Goal: Information Seeking & Learning: Learn about a topic

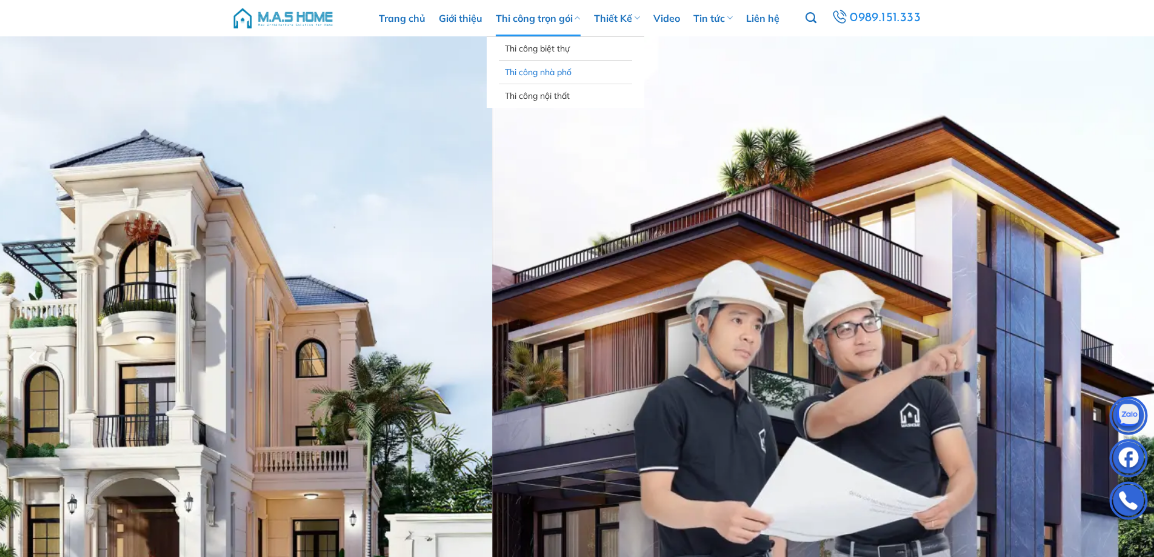
click at [535, 70] on link "Thi công nhà phố" at bounding box center [565, 72] width 121 height 23
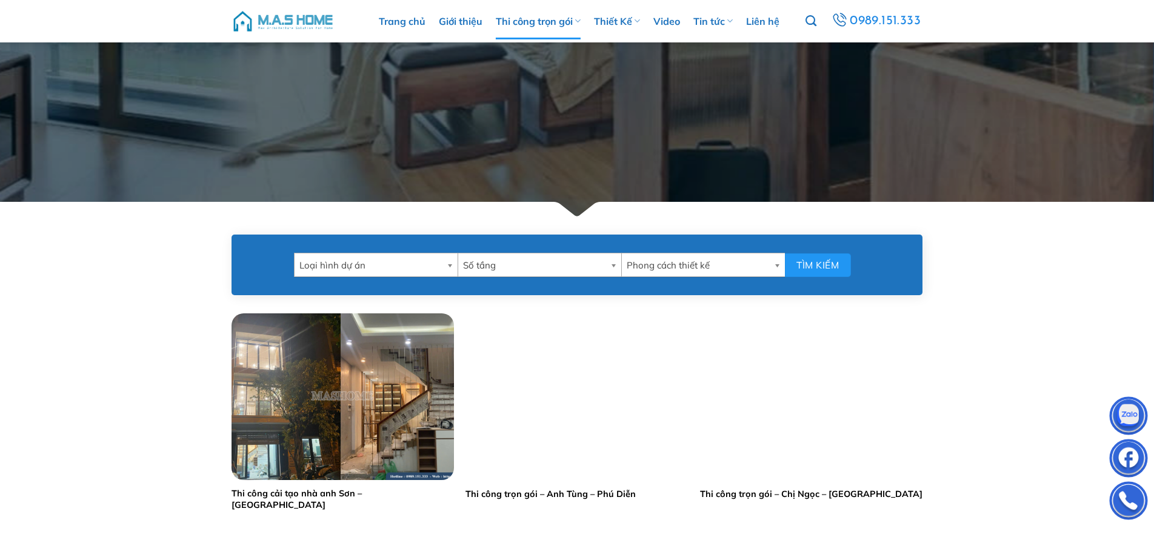
scroll to position [485, 0]
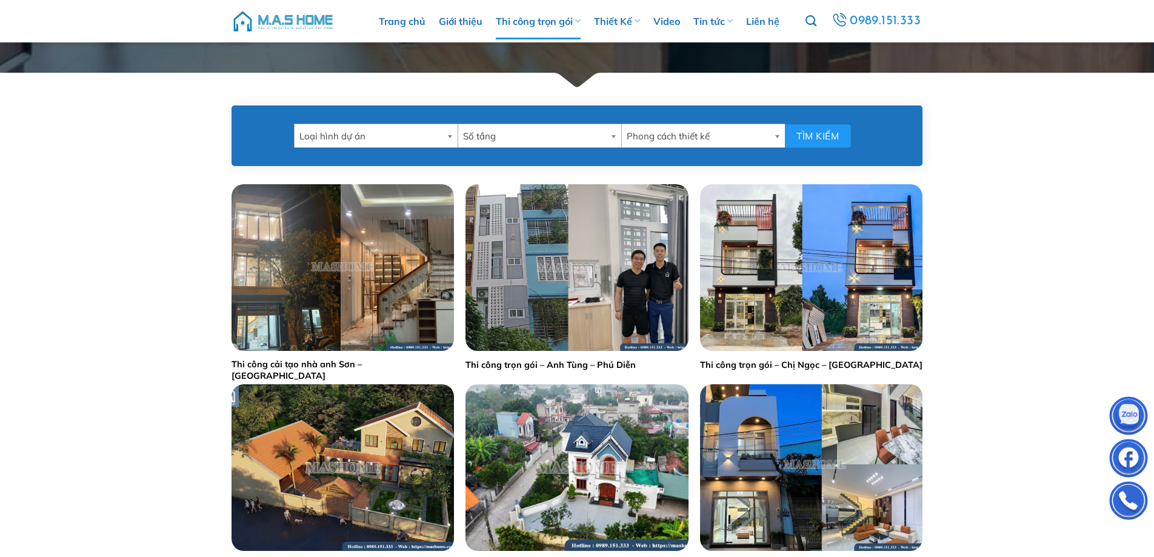
click at [444, 145] on link "Loại hình dự án" at bounding box center [376, 136] width 164 height 24
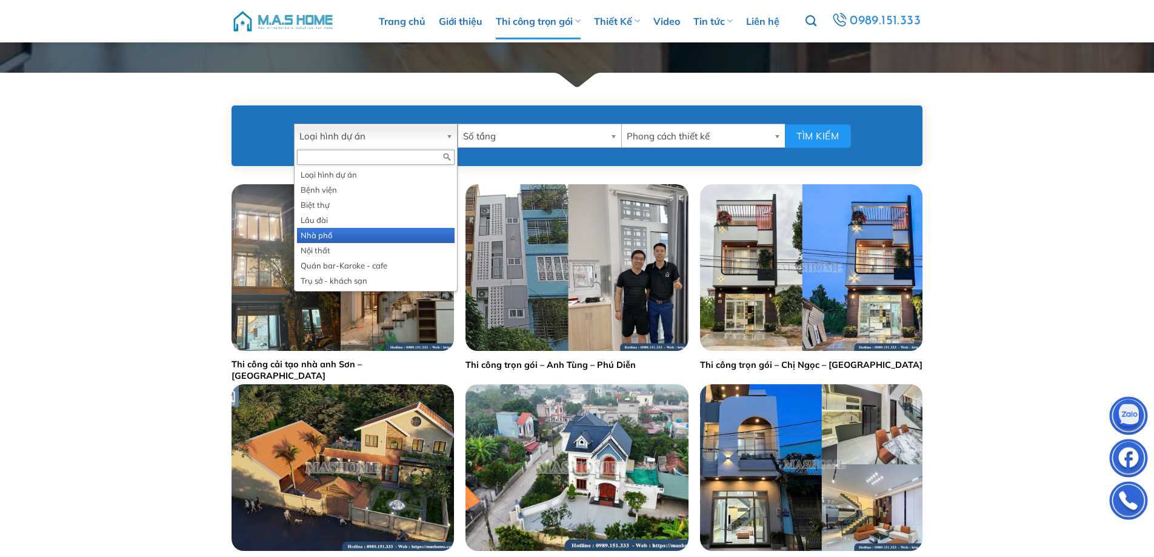
click at [386, 230] on li "Nhà phố" at bounding box center [376, 235] width 158 height 15
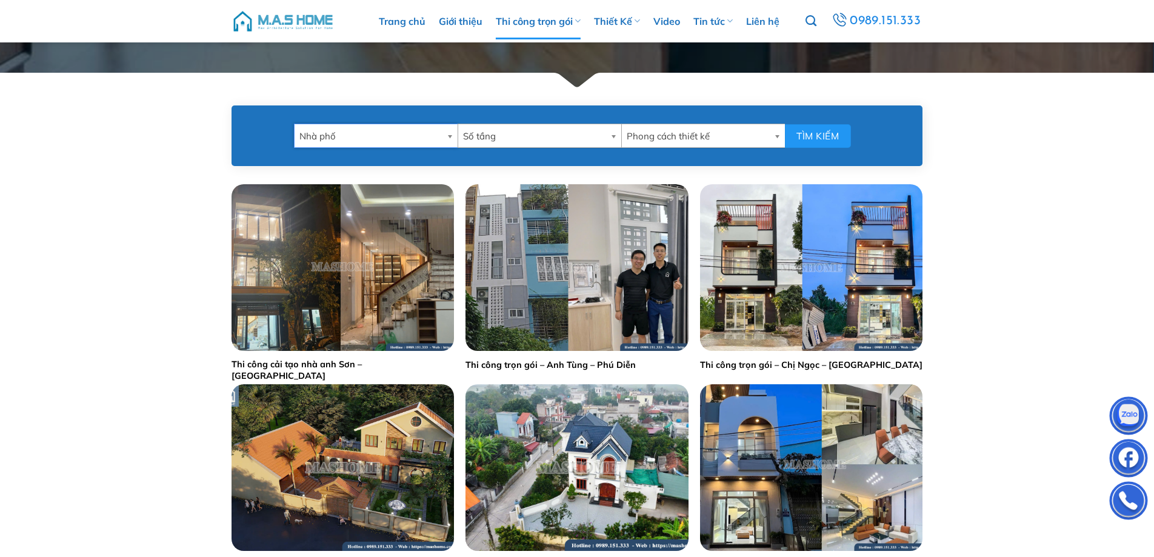
click at [553, 126] on span "Số tầng" at bounding box center [534, 136] width 142 height 24
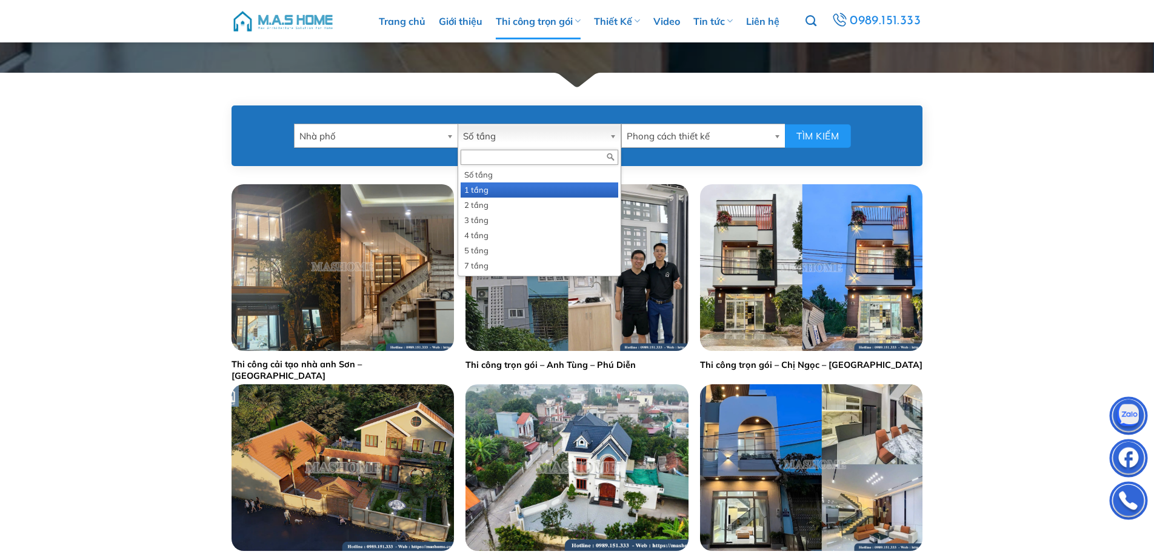
click at [533, 188] on li "1 tầng" at bounding box center [540, 189] width 158 height 15
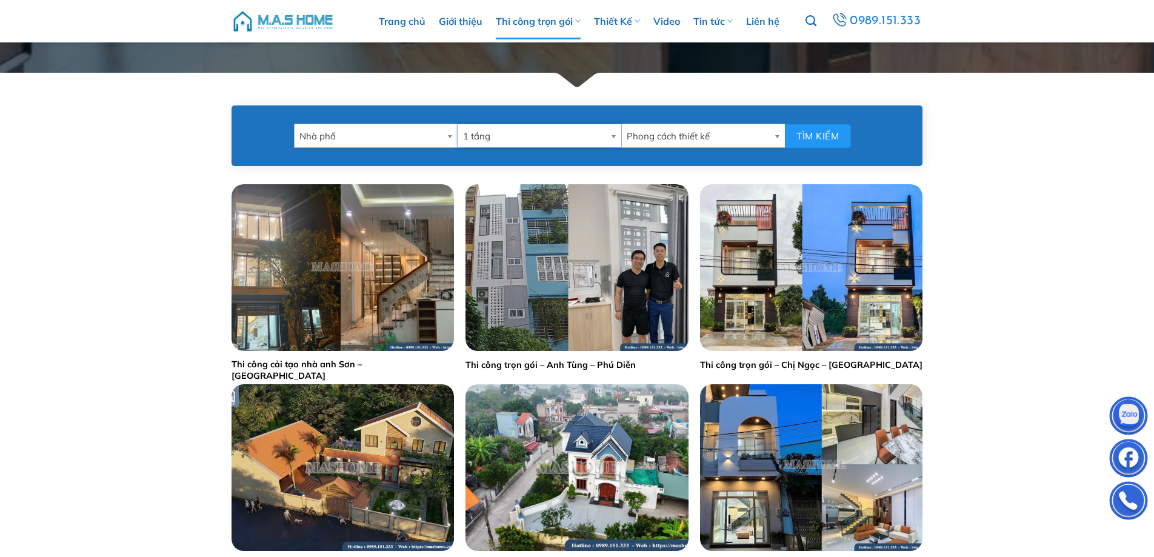
click at [544, 136] on span "1 tầng" at bounding box center [534, 136] width 142 height 24
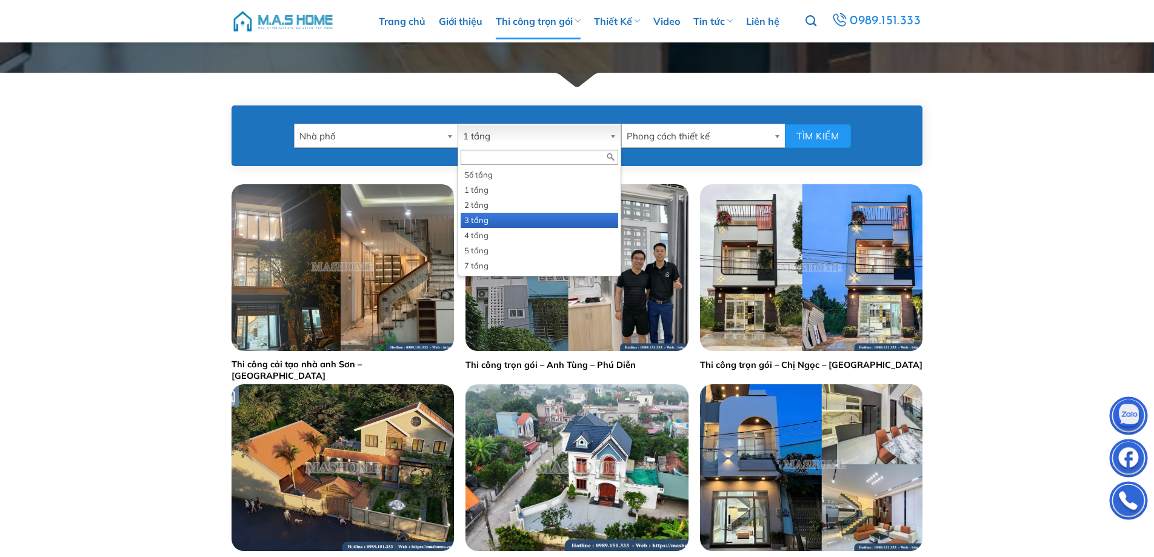
click at [512, 219] on li "3 tầng" at bounding box center [540, 220] width 158 height 15
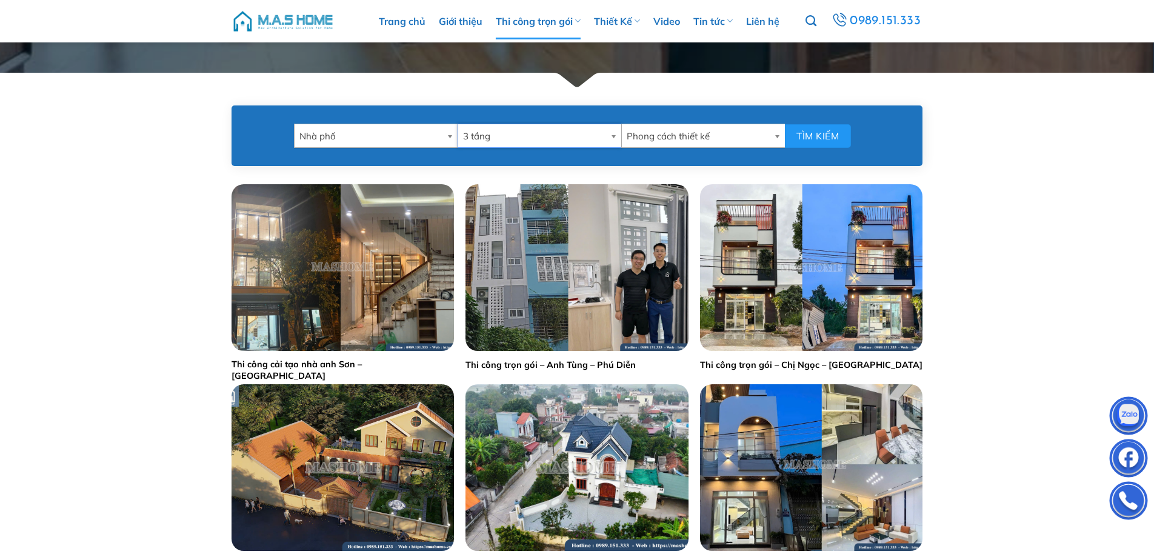
click at [717, 136] on span "Phong cách thiết kế" at bounding box center [698, 136] width 142 height 24
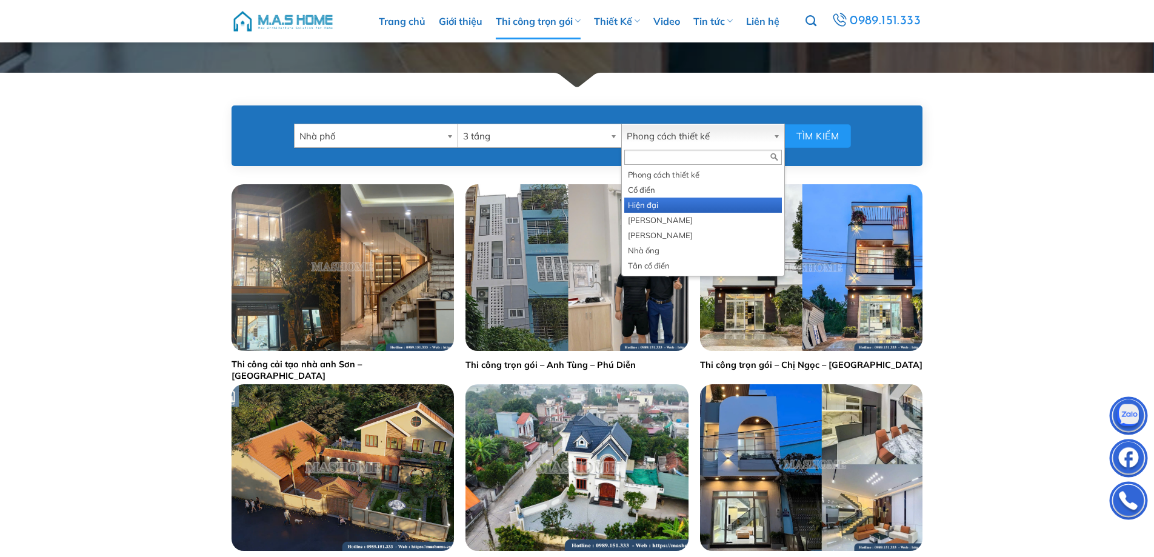
click at [696, 201] on li "Hiện đại" at bounding box center [703, 205] width 158 height 15
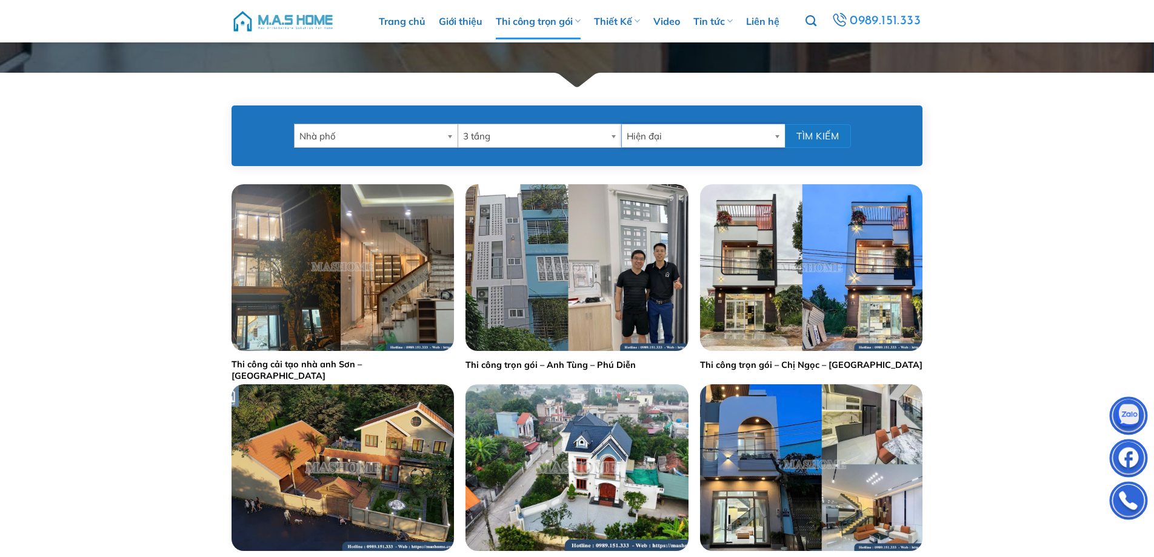
click at [820, 133] on button "Tìm kiếm" at bounding box center [818, 136] width 66 height 24
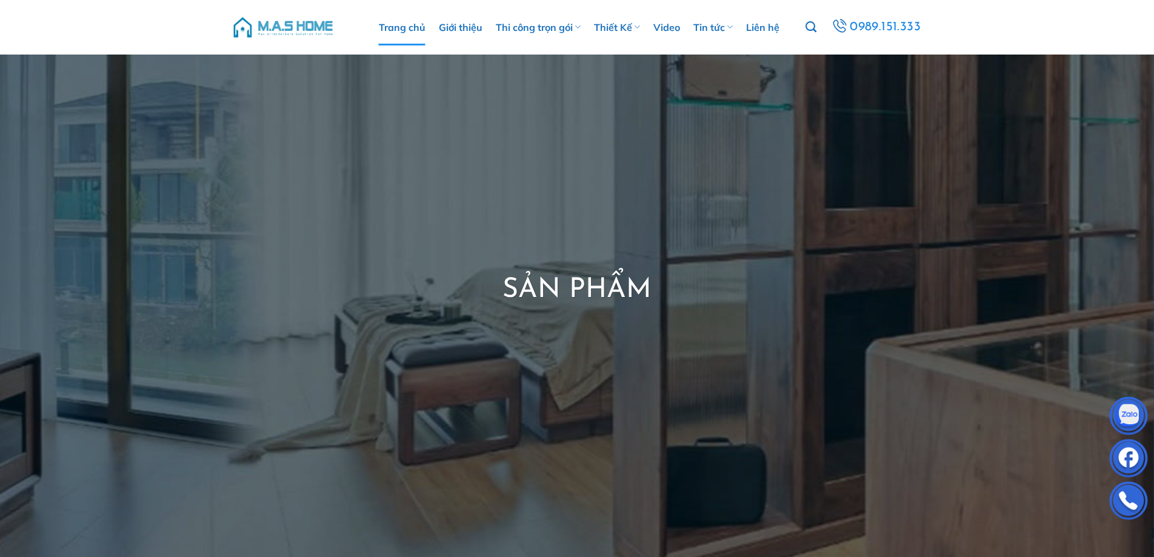
click at [411, 33] on link "Trang chủ" at bounding box center [402, 27] width 47 height 36
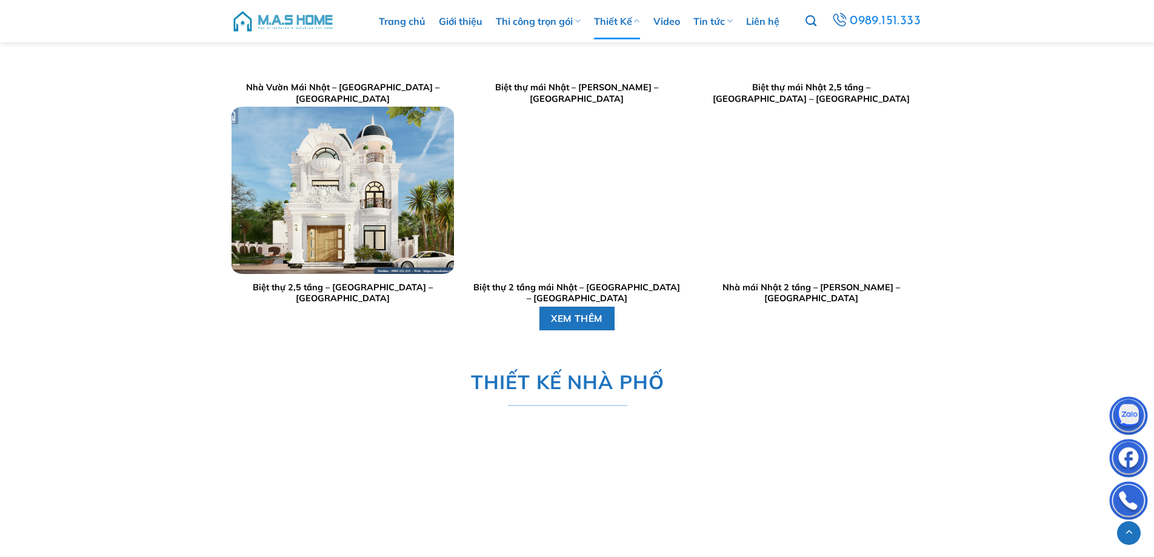
scroll to position [2060, 0]
